Goal: Find specific page/section: Find specific page/section

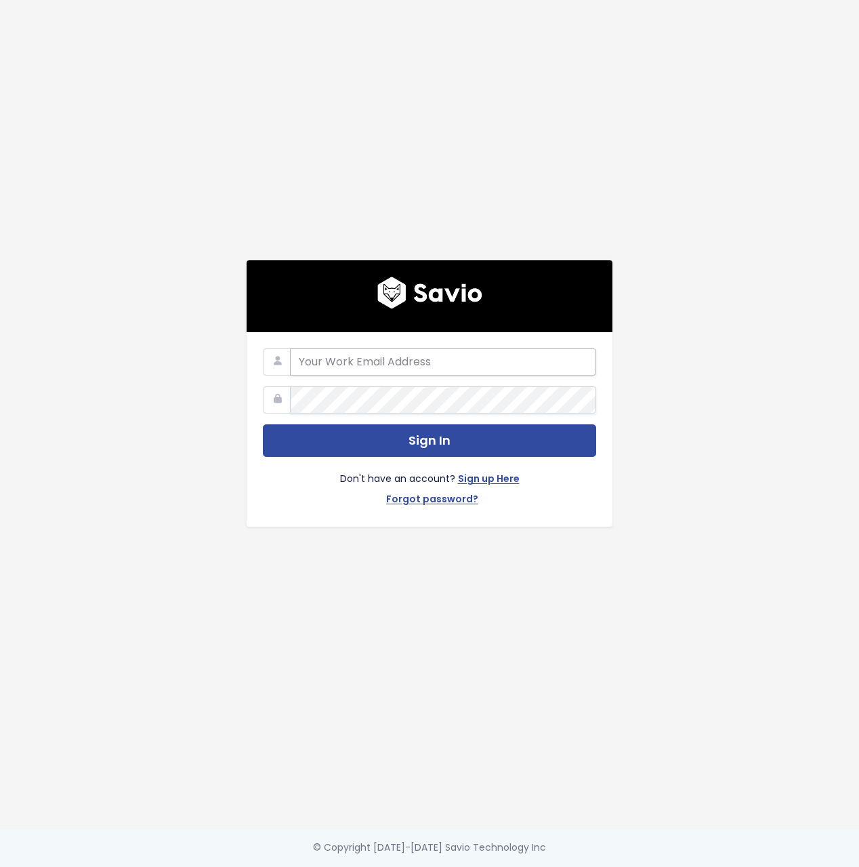
click at [430, 368] on input "email" at bounding box center [443, 361] width 306 height 27
type input "[PERSON_NAME][EMAIL_ADDRESS][DOMAIN_NAME]"
click at [263, 424] on button "Sign In" at bounding box center [429, 440] width 333 height 33
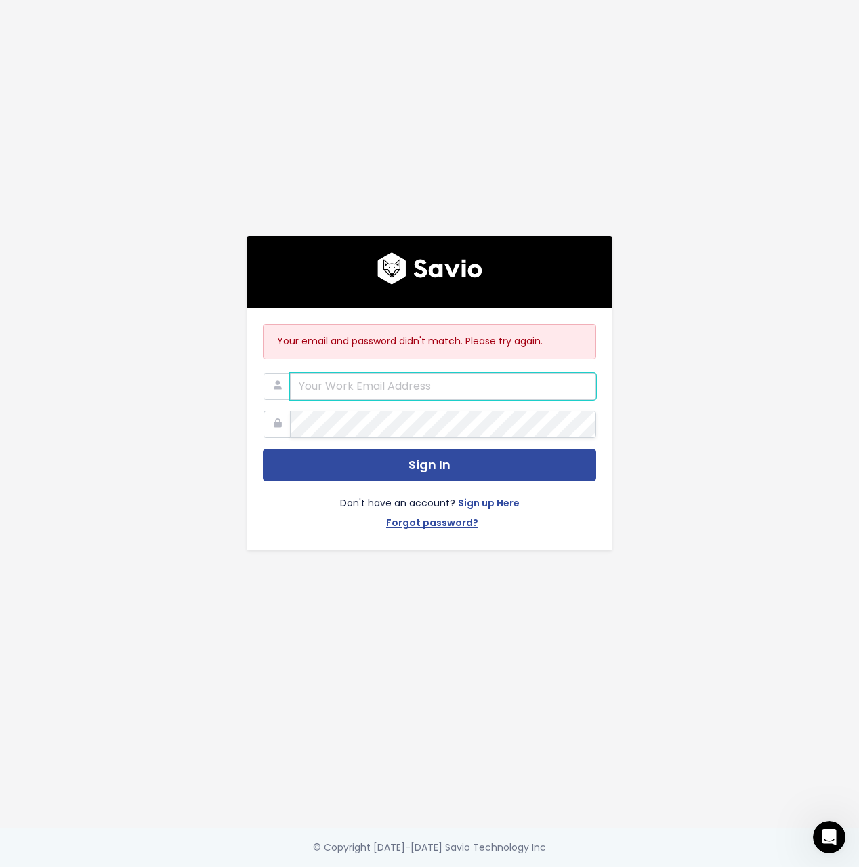
click at [407, 393] on input "email" at bounding box center [443, 386] width 306 height 27
type input "[PERSON_NAME][EMAIL_ADDRESS][DOMAIN_NAME]"
click at [263, 449] on button "Sign In" at bounding box center [429, 465] width 333 height 33
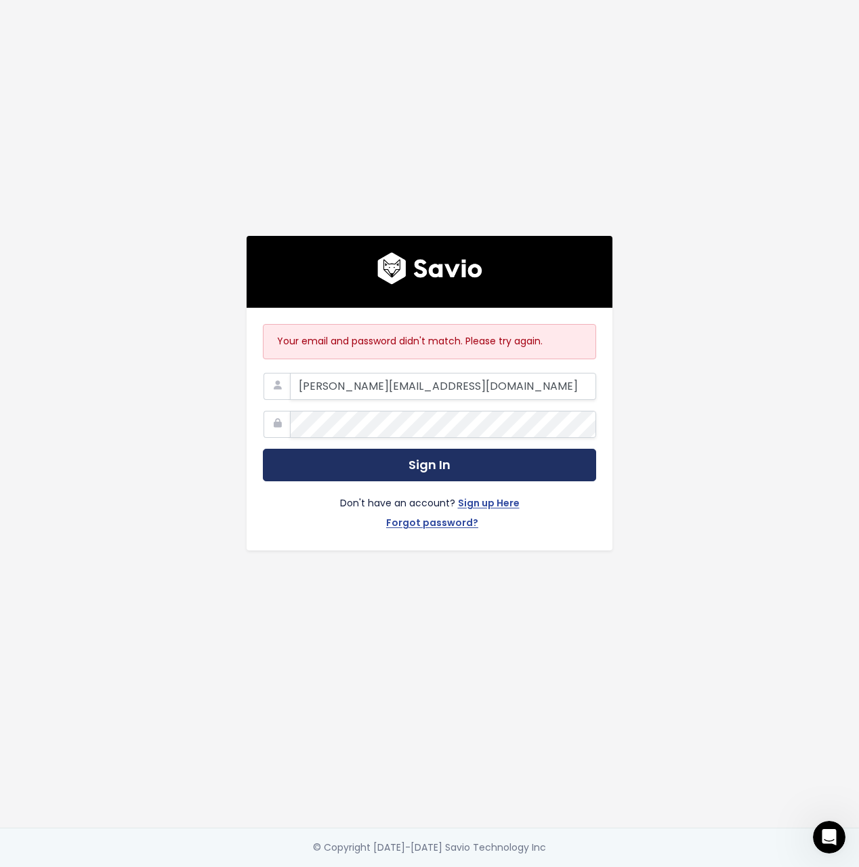
click at [451, 464] on button "Sign In" at bounding box center [429, 465] width 333 height 33
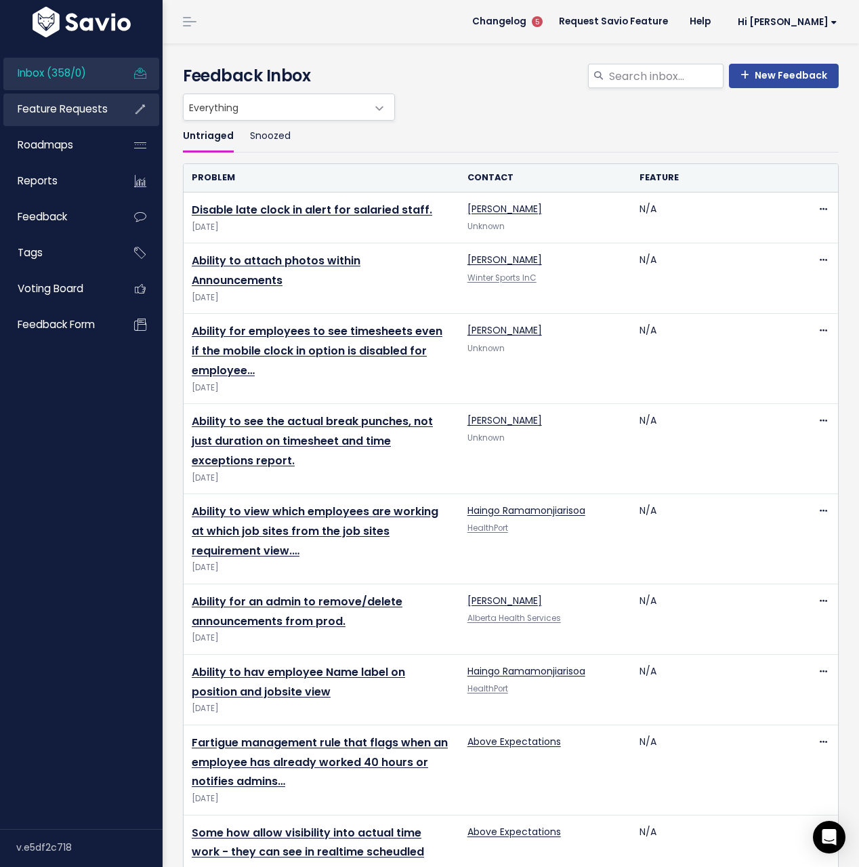
drag, startPoint x: 48, startPoint y: 113, endPoint x: 131, endPoint y: 117, distance: 82.8
click at [48, 113] on span "Feature Requests" at bounding box center [63, 109] width 90 height 14
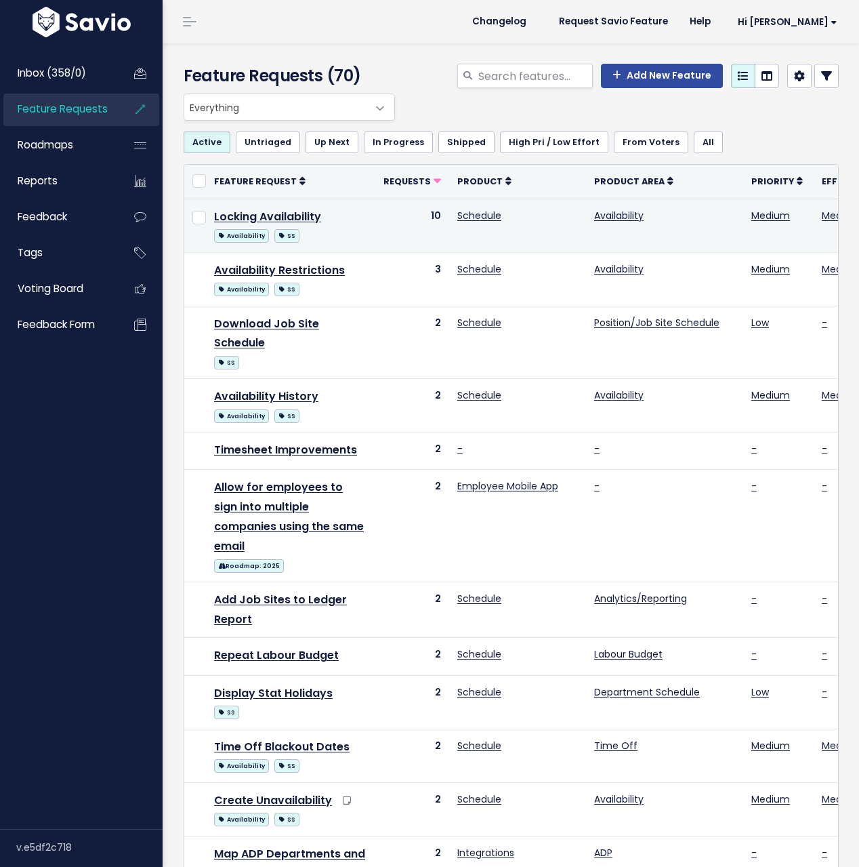
drag, startPoint x: 307, startPoint y: 216, endPoint x: 428, endPoint y: 219, distance: 121.4
click at [306, 215] on link "Locking Availability" at bounding box center [267, 217] width 107 height 16
